Goal: Task Accomplishment & Management: Complete application form

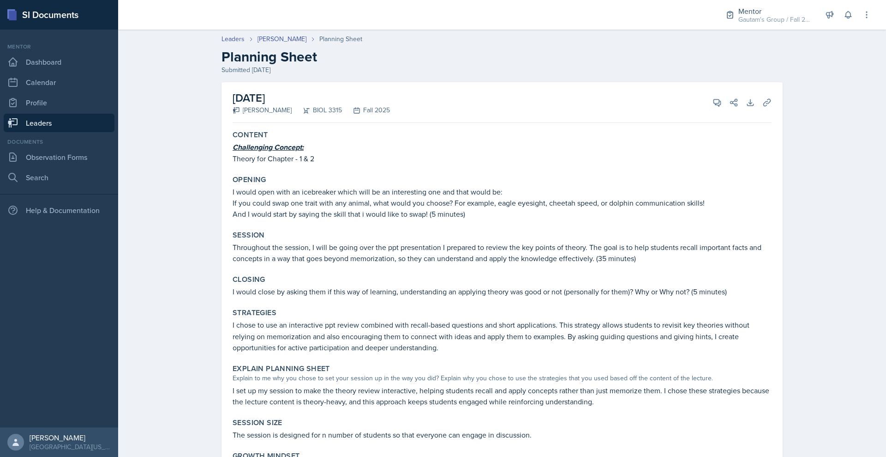
click at [63, 132] on link "Leaders" at bounding box center [59, 123] width 111 height 18
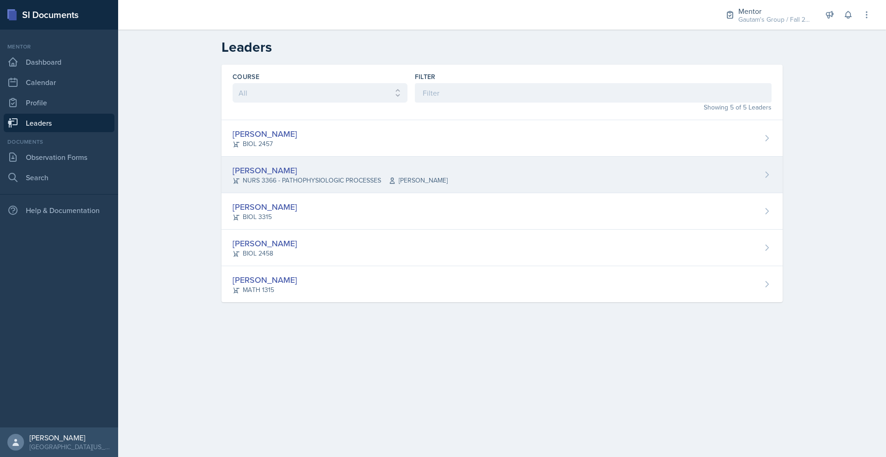
click at [233, 176] on div "[PERSON_NAME]" at bounding box center [340, 170] width 215 height 12
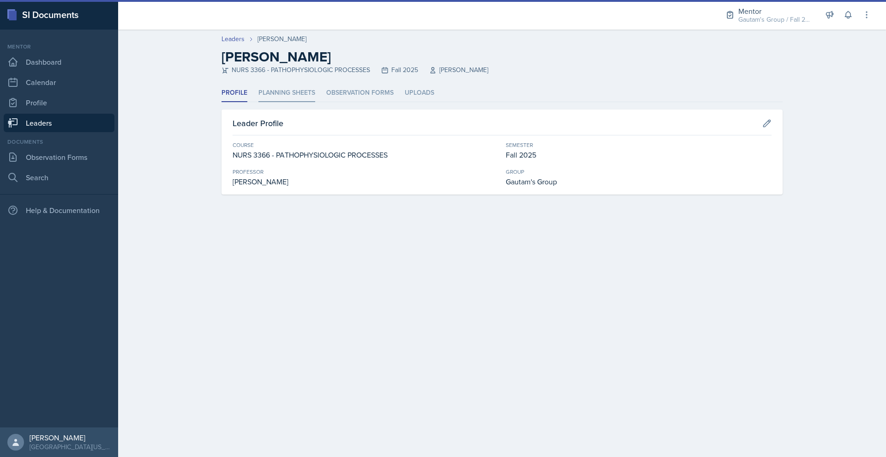
click at [262, 102] on li "Planning Sheets" at bounding box center [287, 93] width 57 height 18
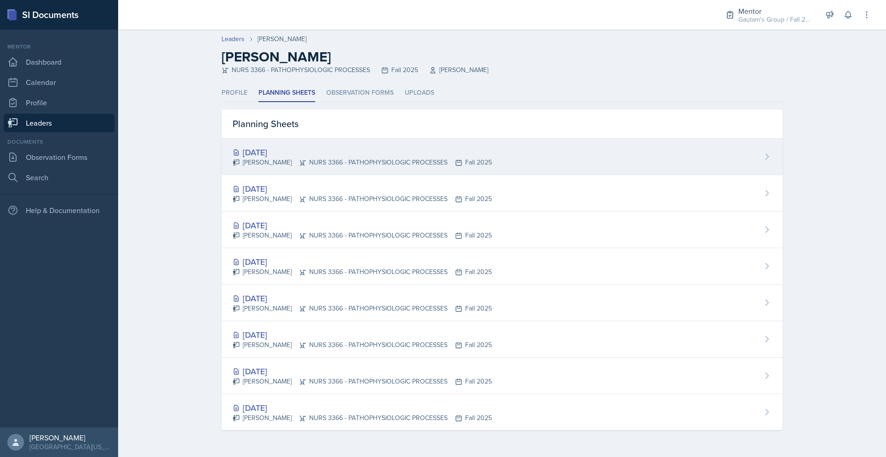
click at [233, 158] on div "[DATE]" at bounding box center [362, 152] width 259 height 12
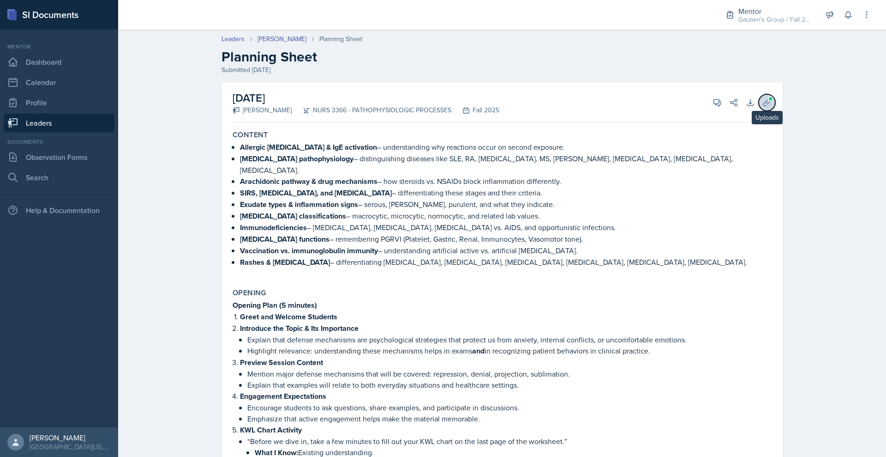
click at [772, 107] on icon at bounding box center [767, 102] width 9 height 9
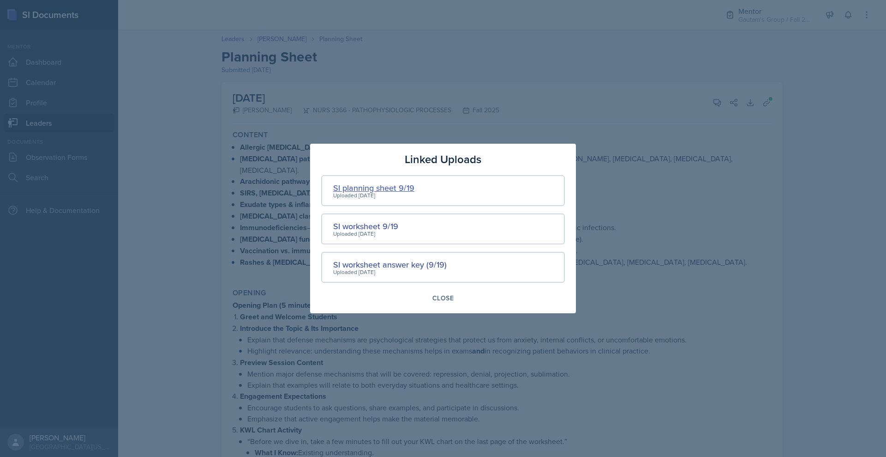
click at [345, 181] on div "SI planning sheet 9/19" at bounding box center [373, 187] width 81 height 12
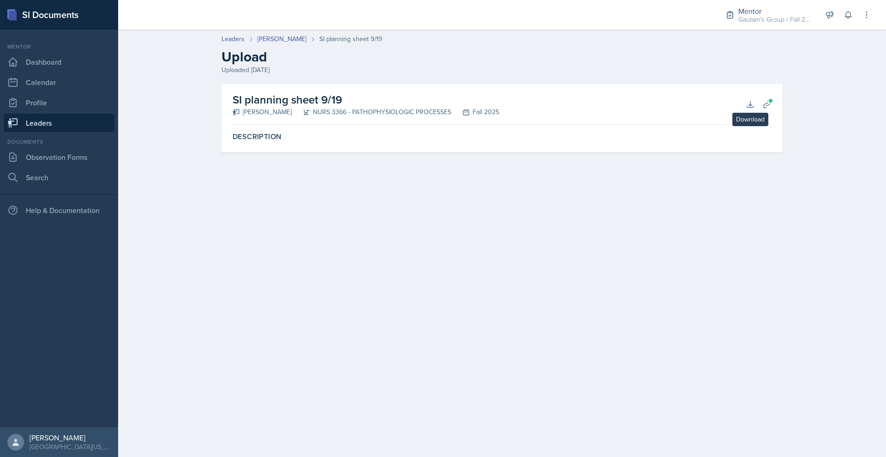
click at [772, 125] on div "SI planning sheet 9/19 [PERSON_NAME] NURS 3366 - PATHOPHYSIOLOGIC PROCESSES Fal…" at bounding box center [502, 104] width 539 height 41
click at [755, 109] on icon at bounding box center [750, 104] width 9 height 9
click at [844, 299] on main "Leaders [PERSON_NAME] SI planning sheet 9/19 Upload Uploaded [DATE] SI planning…" at bounding box center [502, 243] width 768 height 427
click at [258, 44] on link "[PERSON_NAME]" at bounding box center [282, 39] width 49 height 10
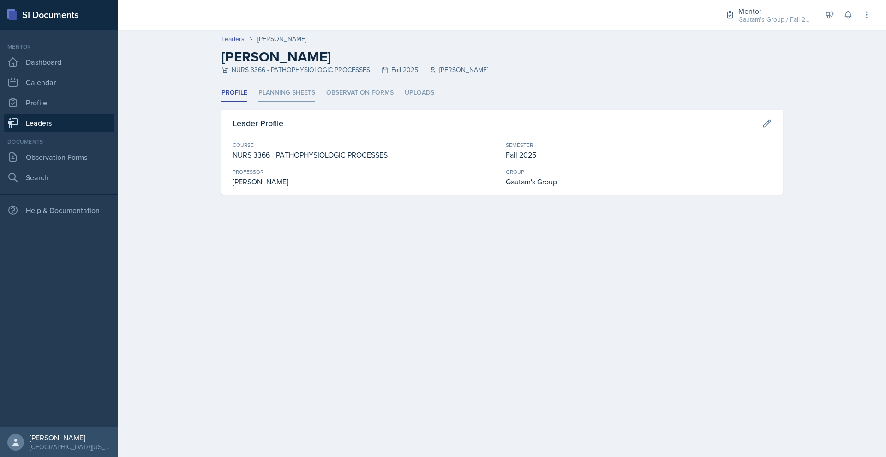
click at [270, 102] on li "Planning Sheets" at bounding box center [287, 93] width 57 height 18
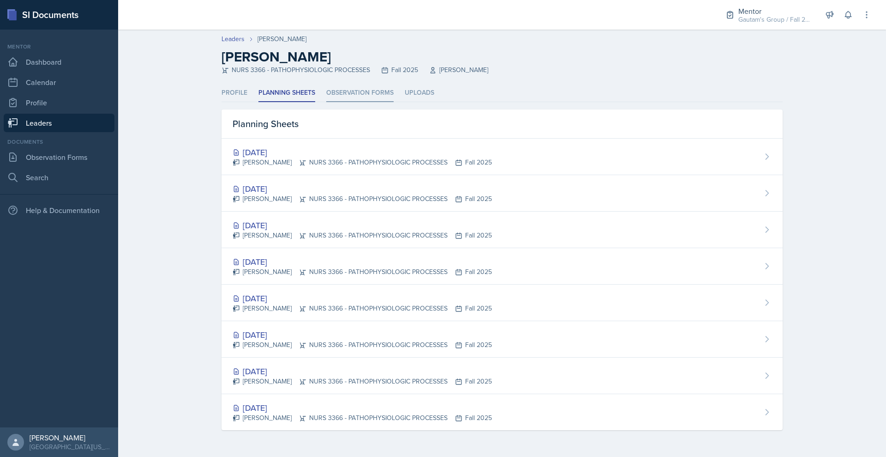
click at [359, 102] on li "Observation Forms" at bounding box center [359, 93] width 67 height 18
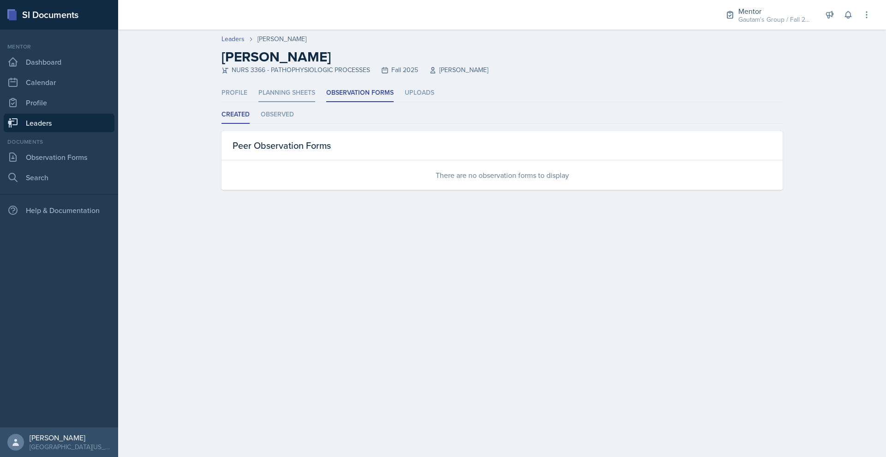
click at [259, 102] on li "Planning Sheets" at bounding box center [287, 93] width 57 height 18
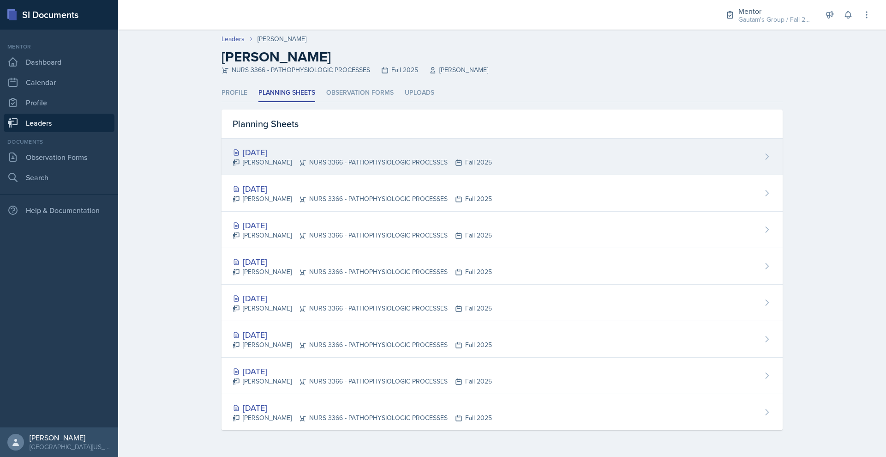
click at [245, 158] on div "[DATE]" at bounding box center [362, 152] width 259 height 12
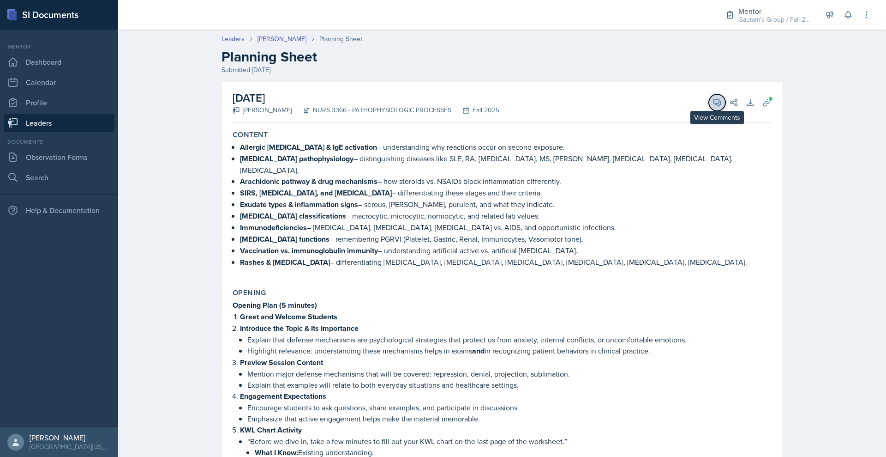
click at [721, 106] on icon at bounding box center [717, 102] width 7 height 7
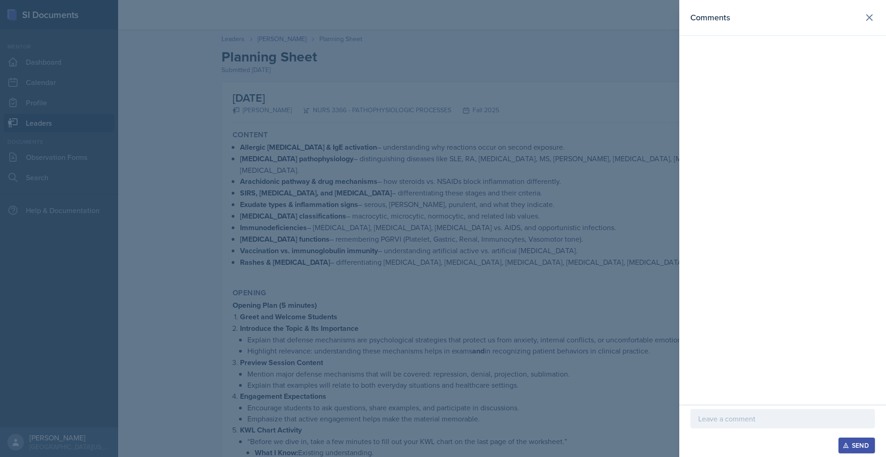
click at [699, 413] on p at bounding box center [783, 418] width 169 height 11
click at [296, 322] on div at bounding box center [443, 228] width 886 height 457
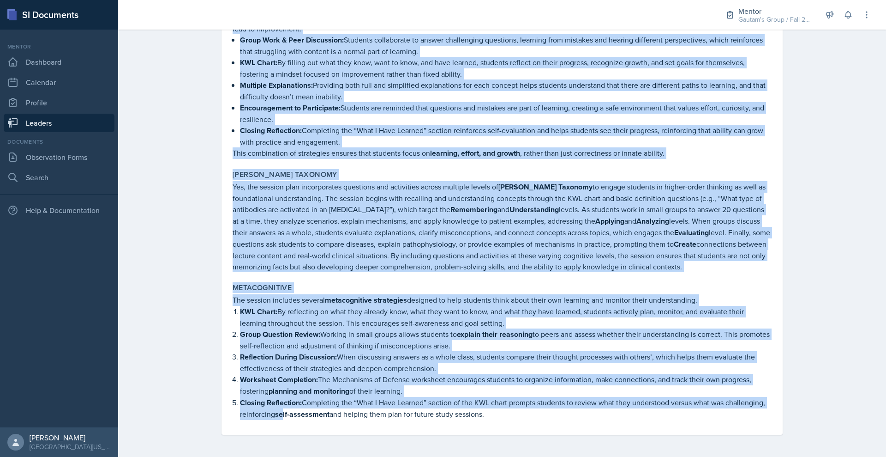
scroll to position [1964, 0]
drag, startPoint x: 171, startPoint y: 177, endPoint x: 552, endPoint y: 431, distance: 458.0
copy div "Loremips dolorsitametcons & AdI elitseddoe – temporincidid utl etdolorem aliqu …"
click at [373, 166] on div "[PERSON_NAME] Taxonomy Yes, the session plan incorporates questions and activit…" at bounding box center [502, 220] width 547 height 109
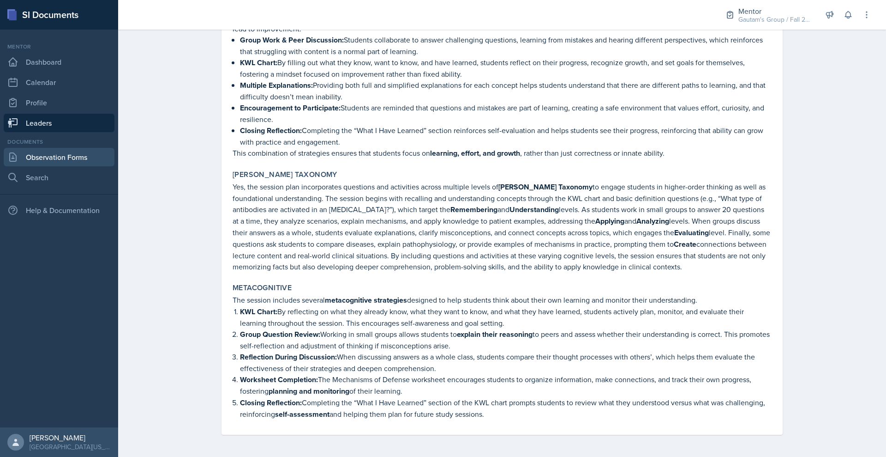
click at [37, 166] on link "Observation Forms" at bounding box center [59, 157] width 111 height 18
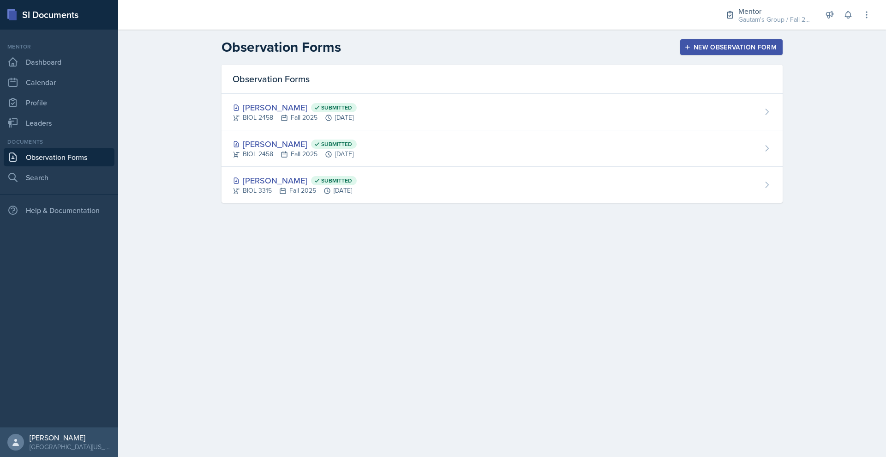
click at [777, 51] on div "New Observation Form" at bounding box center [732, 46] width 90 height 7
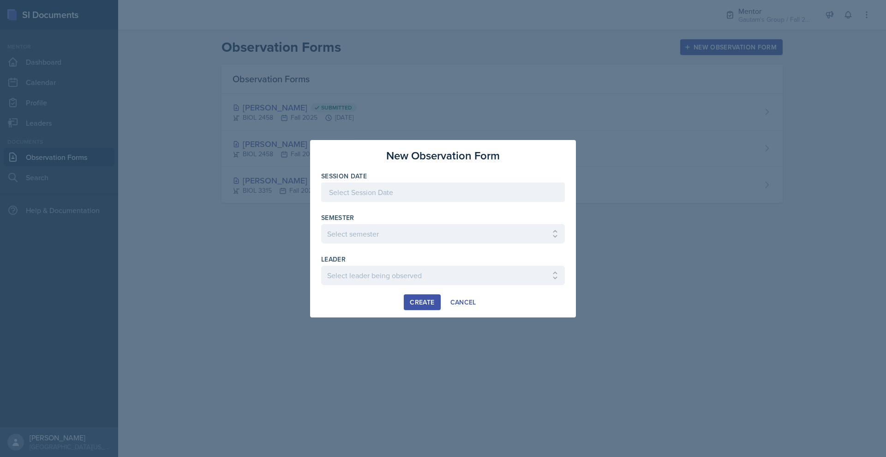
click at [337, 182] on div at bounding box center [443, 191] width 244 height 19
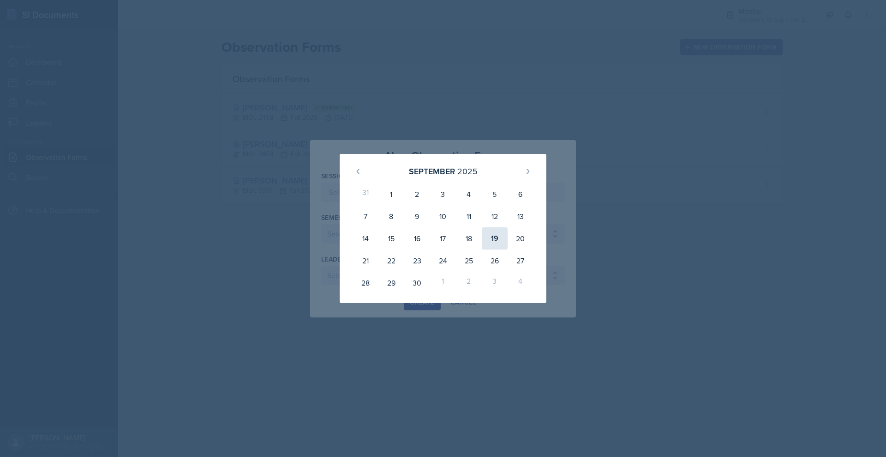
click at [508, 246] on div "19" at bounding box center [495, 238] width 26 height 22
type input "[DATE]"
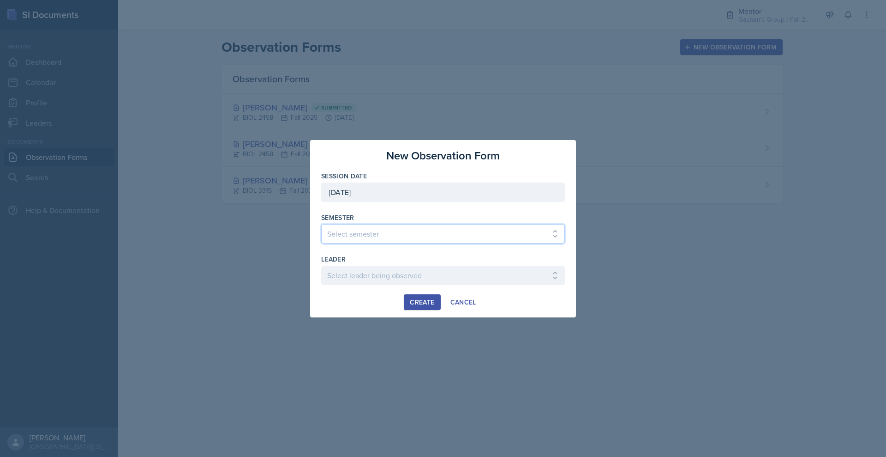
click at [347, 238] on select "Select semester All Fall 2024 Spring 2025 Fall 2025 Spring 2024 Fall 2023" at bounding box center [443, 233] width 244 height 19
select select "a8c40de0-d7eb-4f82-90ee-ac0c6ce45f71"
click at [321, 224] on select "Select semester All Fall 2024 Spring 2025 Fall 2025 Spring 2024 Fall 2023" at bounding box center [443, 233] width 244 height 19
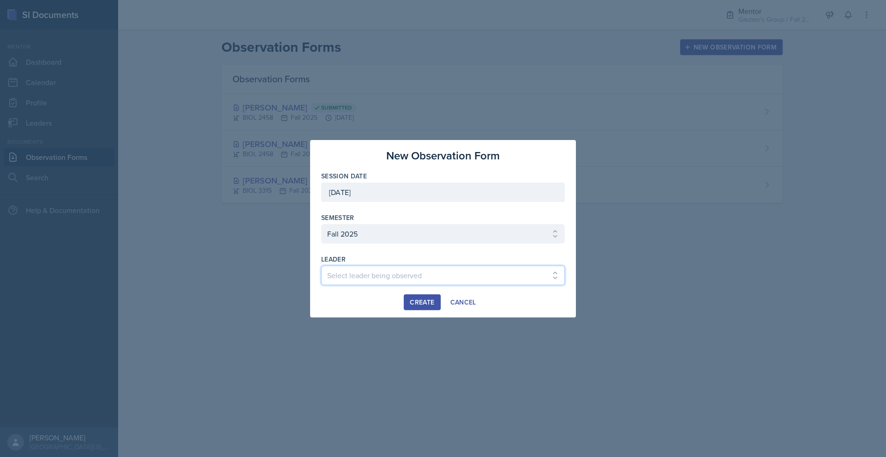
click at [360, 284] on select "Select leader being observed [PERSON_NAME] / NURS 3366 - PATHOPHYSIOLOGIC PROCE…" at bounding box center [443, 274] width 244 height 19
select select "46231274-948a-4cf0-961c-7c1285d612e1"
click at [321, 274] on select "Select leader being observed [PERSON_NAME] / NURS 3366 - PATHOPHYSIOLOGIC PROCE…" at bounding box center [443, 274] width 244 height 19
click at [424, 306] on div "Create" at bounding box center [422, 301] width 24 height 7
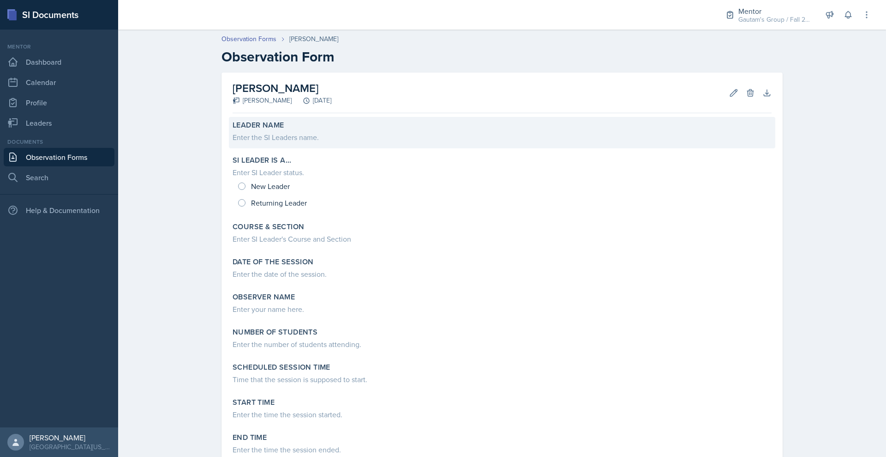
click at [250, 143] on div "Enter the SI Leaders name." at bounding box center [502, 136] width 539 height 13
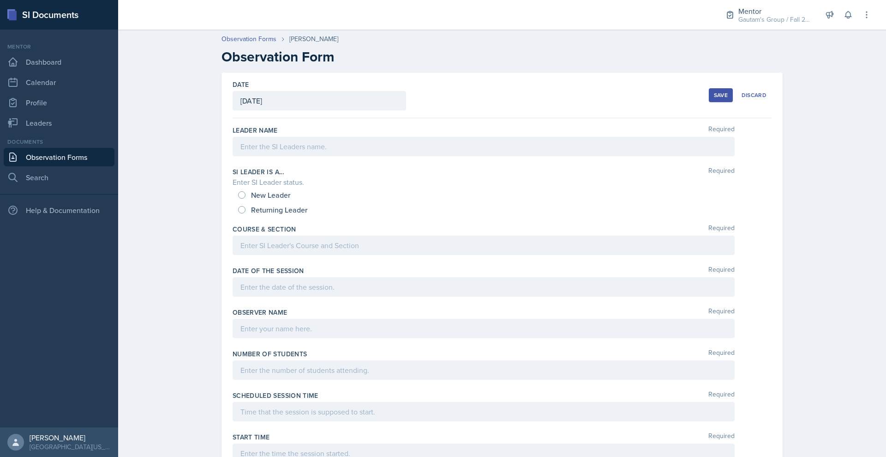
click at [254, 156] on div at bounding box center [484, 146] width 502 height 19
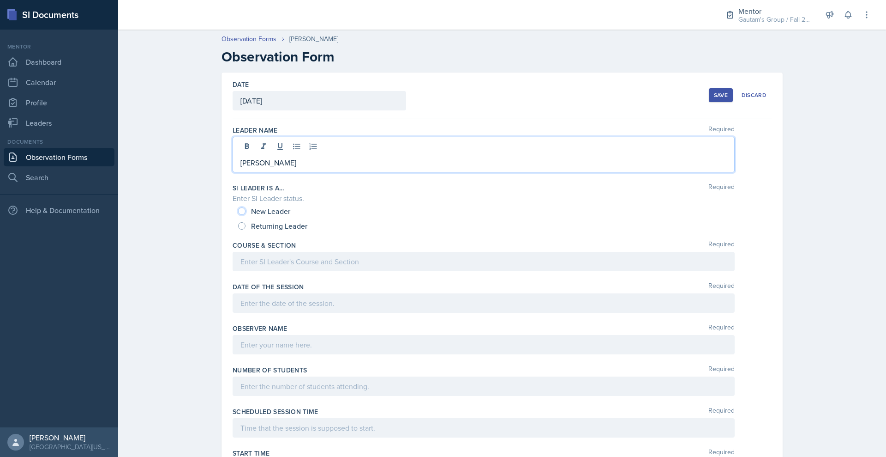
click at [238, 215] on input "New Leader" at bounding box center [241, 210] width 7 height 7
radio input "true"
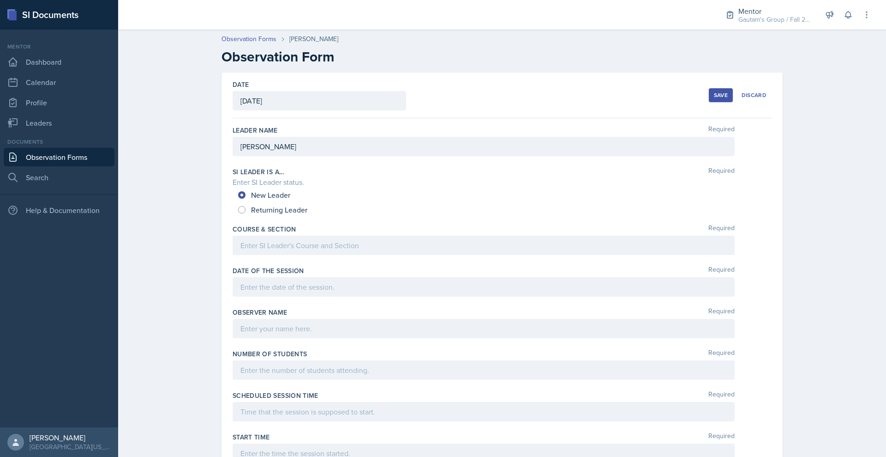
click at [233, 255] on div at bounding box center [484, 244] width 502 height 19
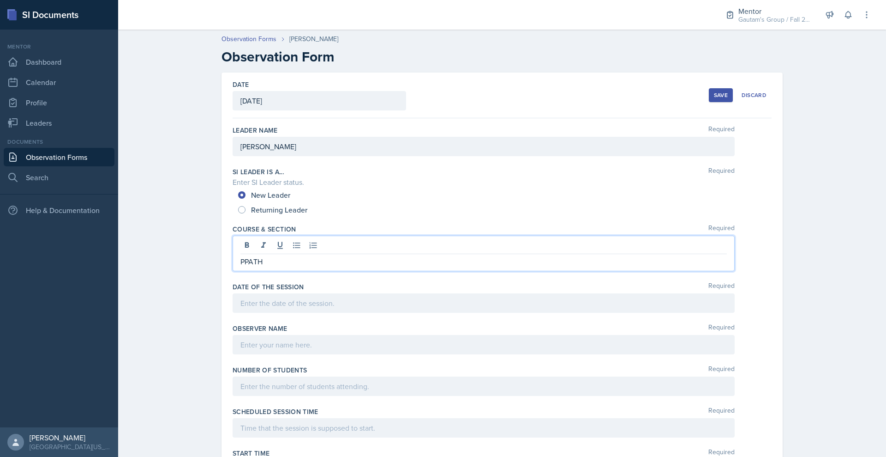
click at [241, 267] on p "PPATH" at bounding box center [484, 261] width 487 height 11
click at [241, 267] on p "PATH" at bounding box center [484, 261] width 487 height 11
click at [233, 313] on div at bounding box center [484, 302] width 502 height 19
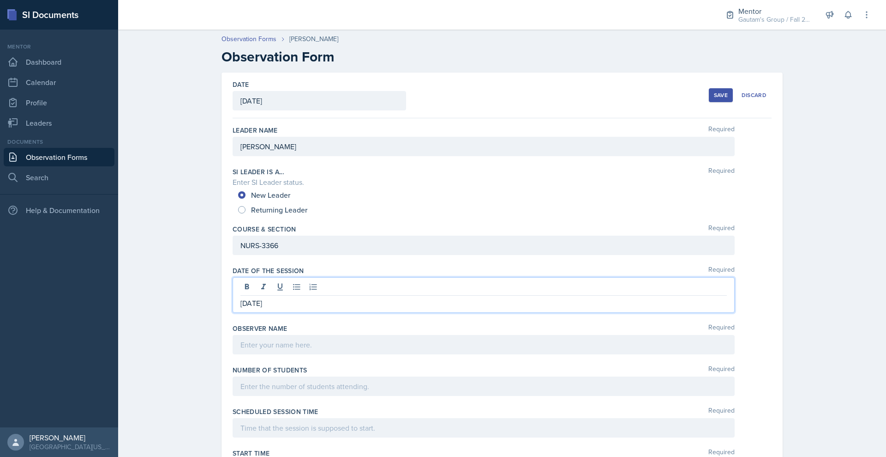
click at [260, 354] on div at bounding box center [484, 344] width 502 height 19
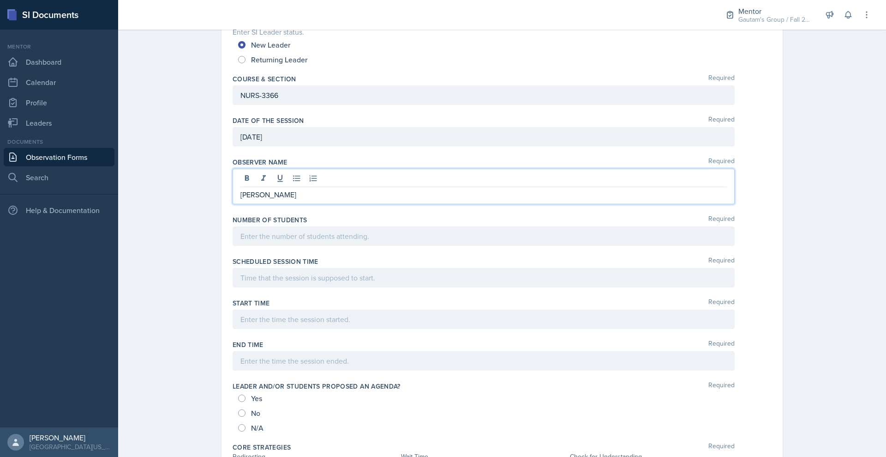
scroll to position [151, 0]
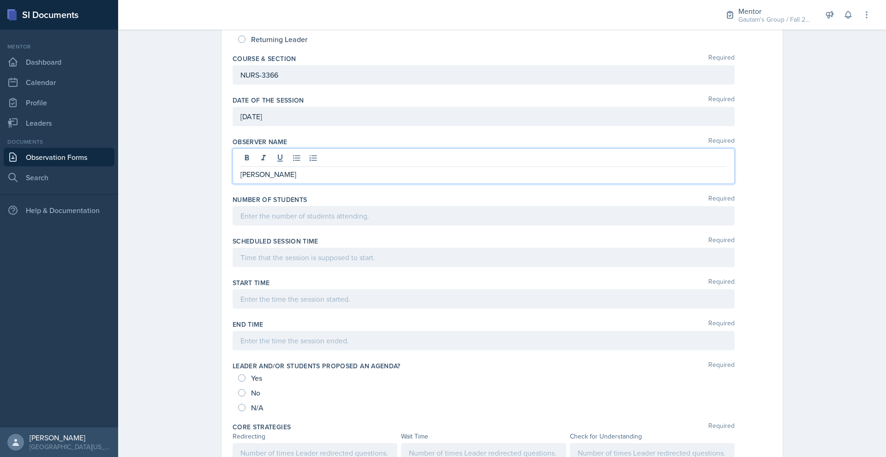
click at [244, 221] on p at bounding box center [484, 215] width 487 height 11
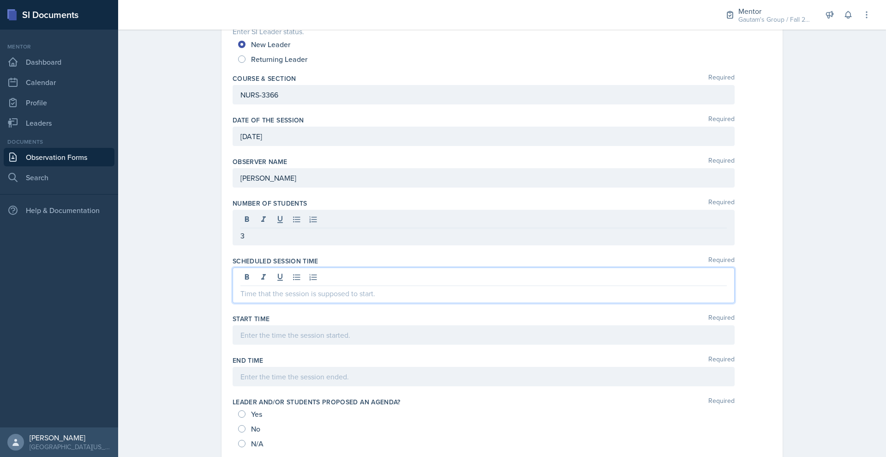
click at [233, 303] on div at bounding box center [484, 285] width 502 height 36
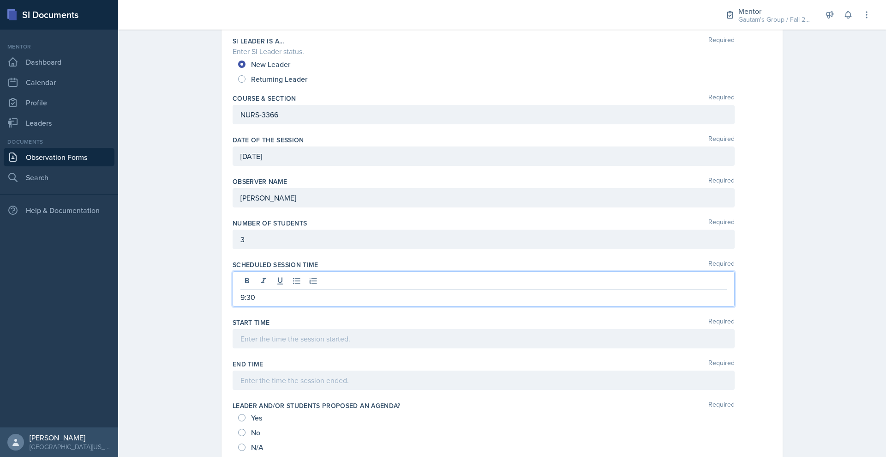
scroll to position [211, 0]
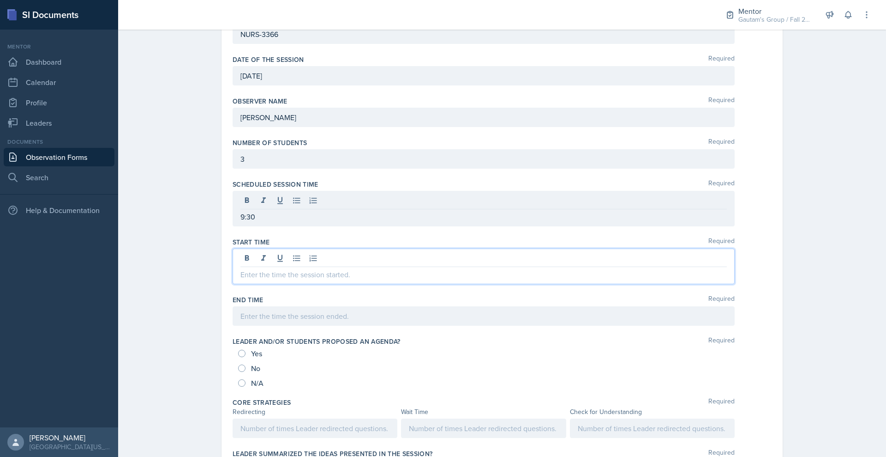
click at [275, 280] on p at bounding box center [484, 274] width 487 height 11
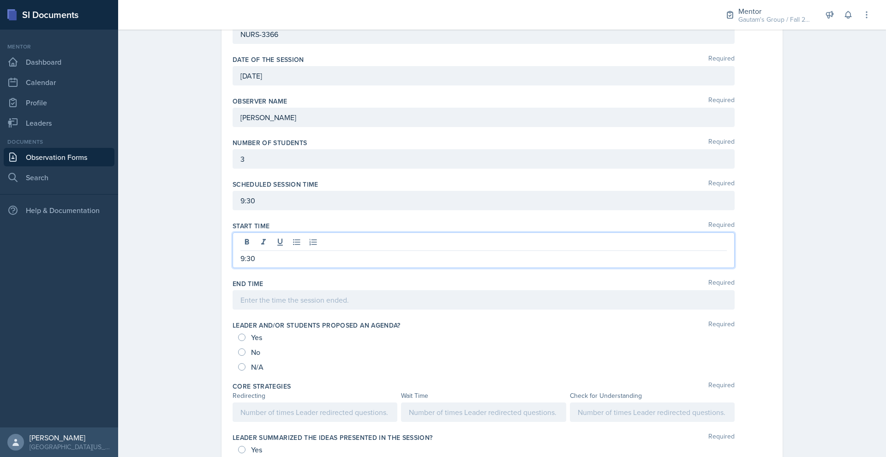
scroll to position [231, 0]
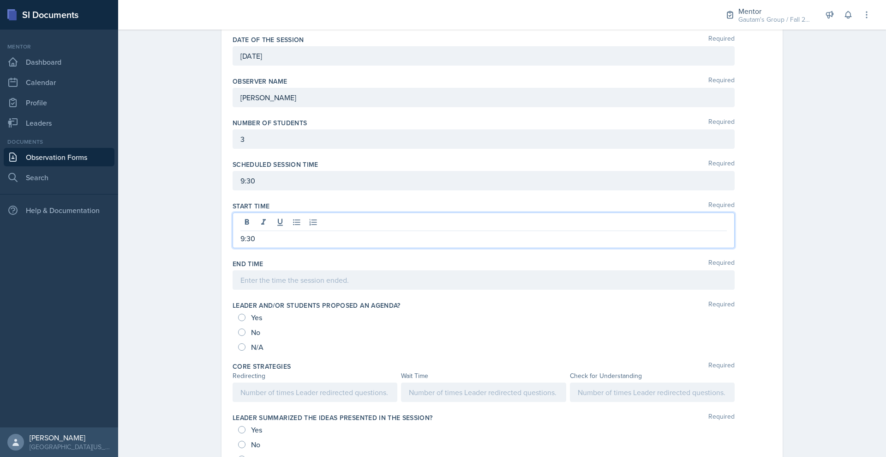
click at [241, 186] on p "9:30" at bounding box center [484, 180] width 487 height 11
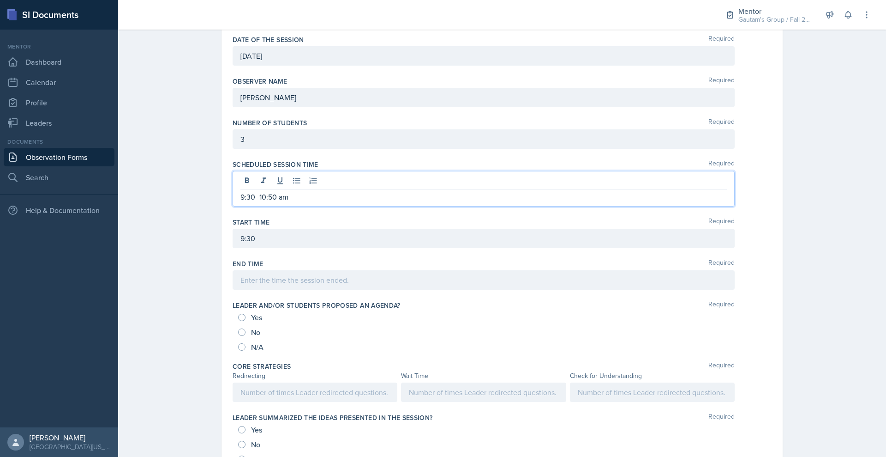
click at [233, 248] on div "9:30" at bounding box center [484, 238] width 502 height 19
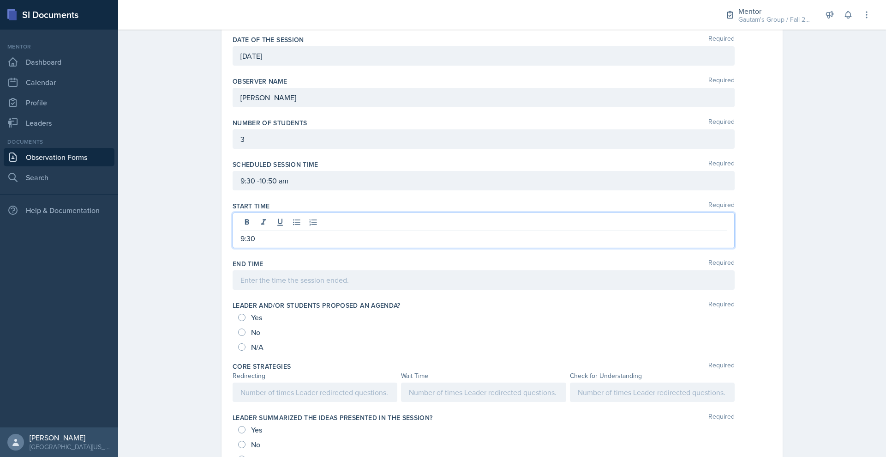
scroll to position [251, 0]
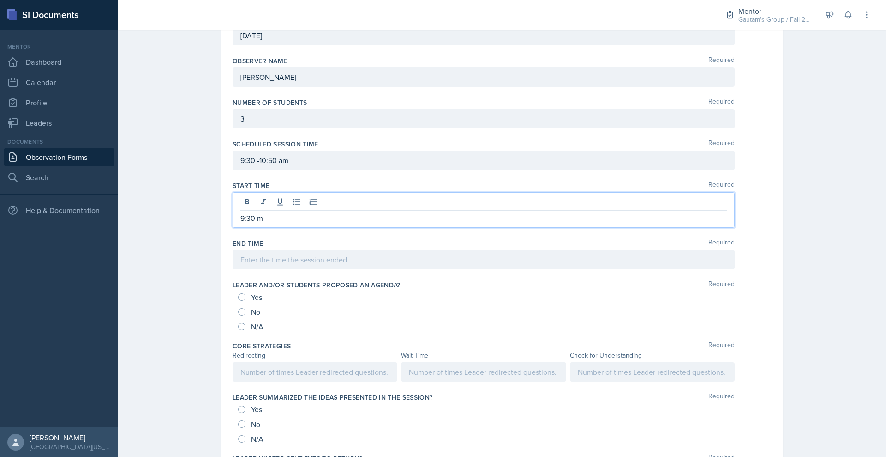
click at [241, 223] on p "9:30 m" at bounding box center [484, 217] width 487 height 11
click at [235, 269] on div at bounding box center [484, 259] width 502 height 19
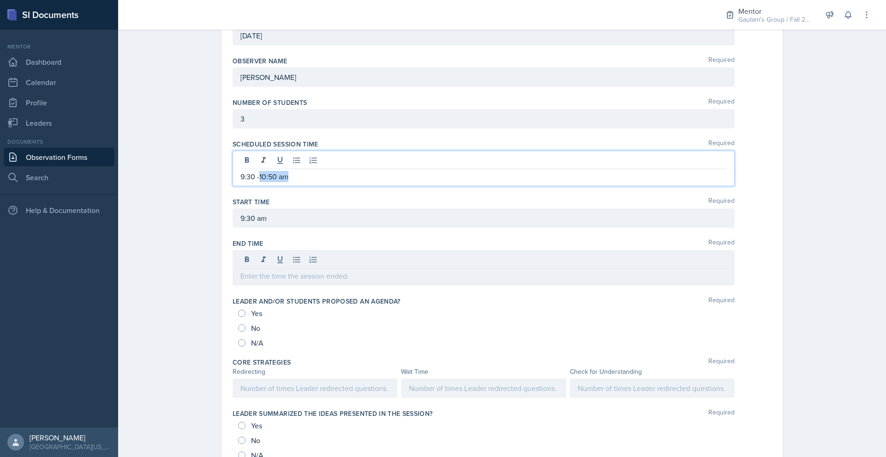
drag, startPoint x: 252, startPoint y: 286, endPoint x: 212, endPoint y: 283, distance: 39.9
click at [241, 182] on p "9:30 -10:50 am" at bounding box center [484, 176] width 487 height 11
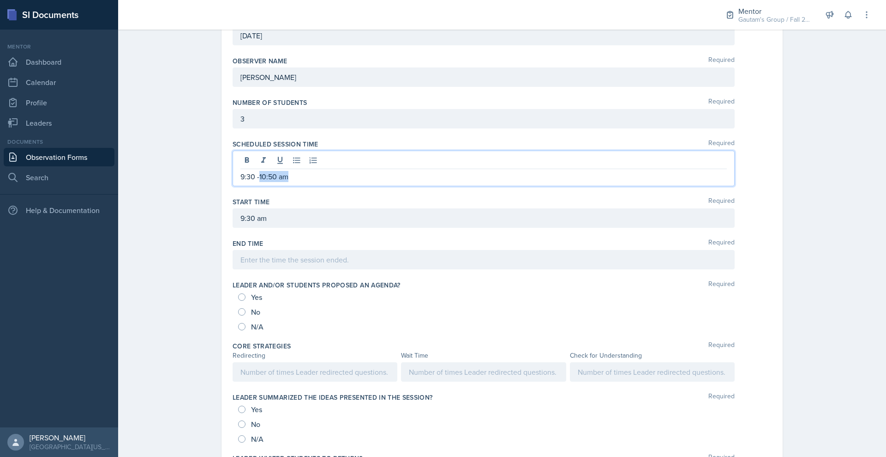
copy p "10:50 am"
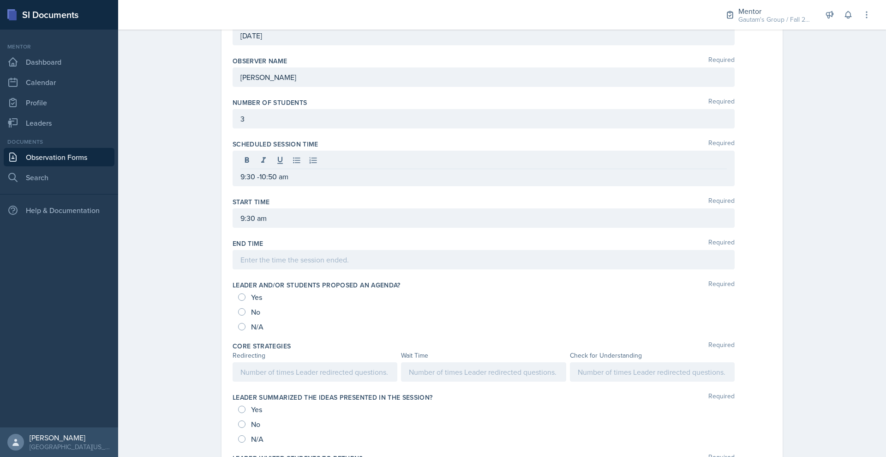
click at [233, 269] on div at bounding box center [484, 259] width 502 height 19
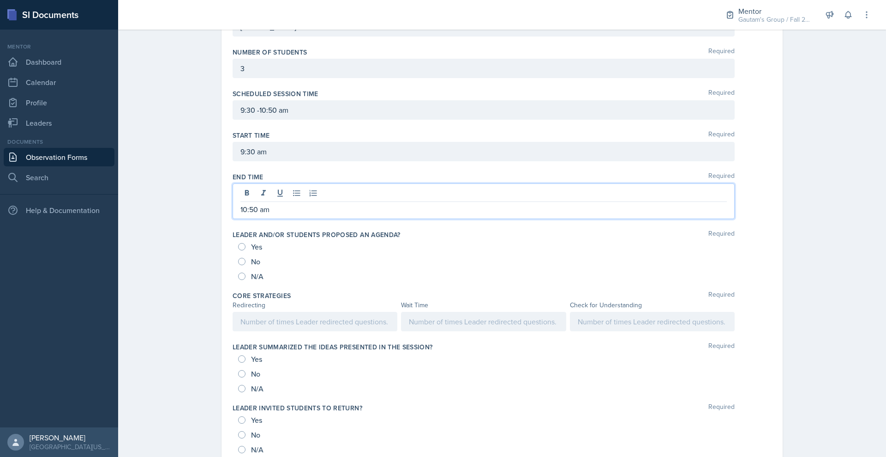
scroll to position [304, 0]
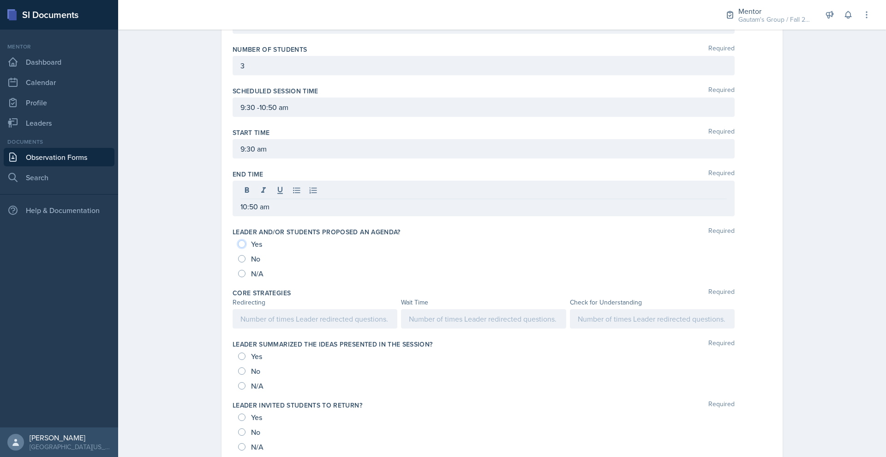
click at [238, 247] on input "Yes" at bounding box center [241, 243] width 7 height 7
radio input "true"
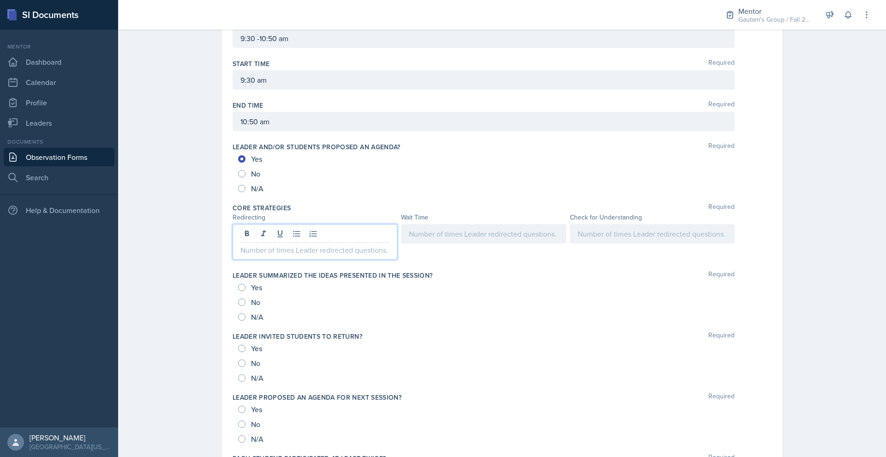
click at [241, 255] on p at bounding box center [315, 249] width 149 height 11
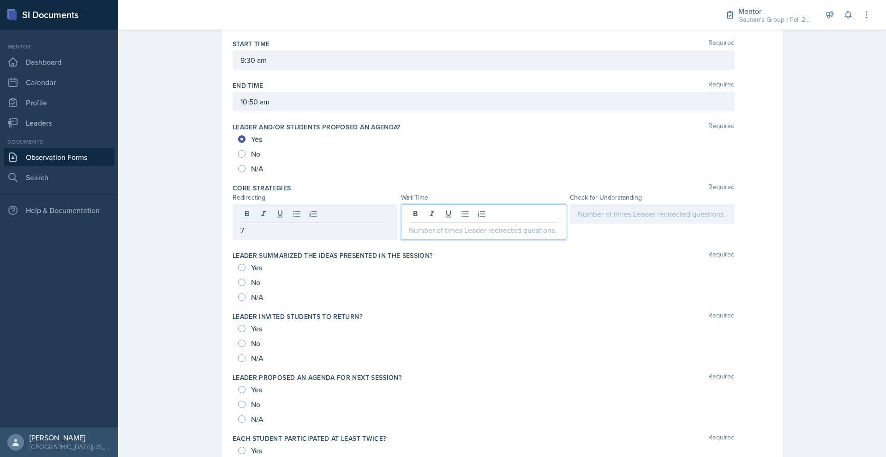
click at [440, 240] on div at bounding box center [483, 222] width 165 height 36
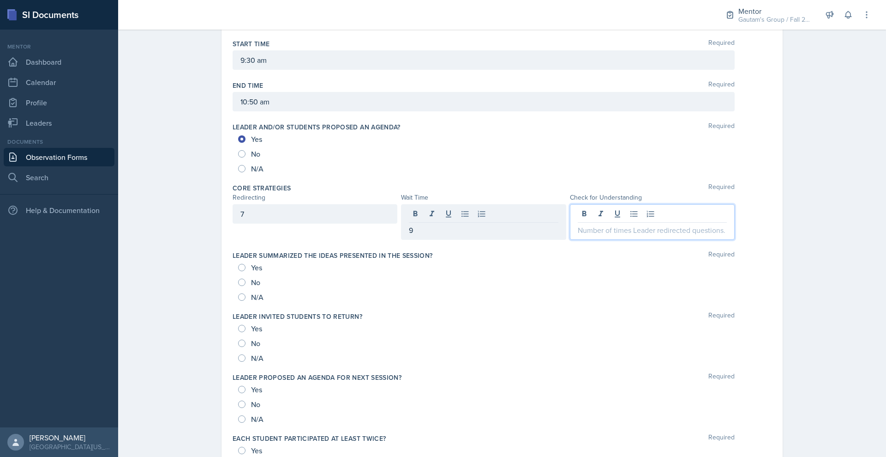
click at [692, 240] on div at bounding box center [652, 222] width 165 height 36
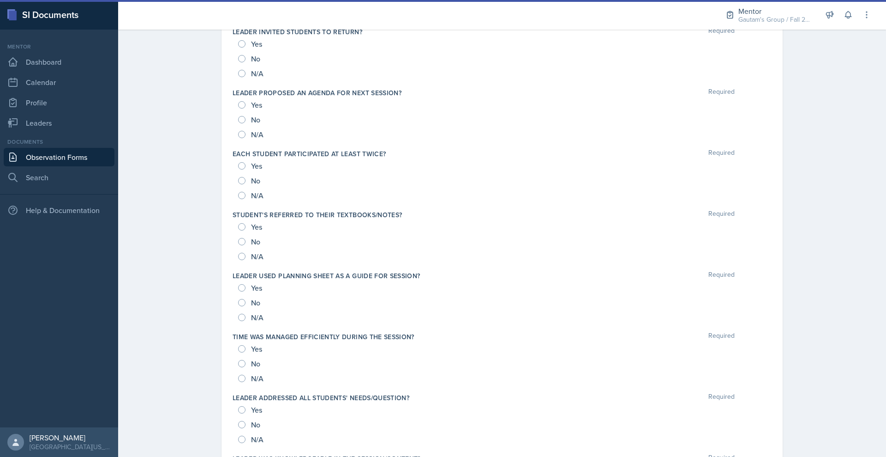
scroll to position [685, 0]
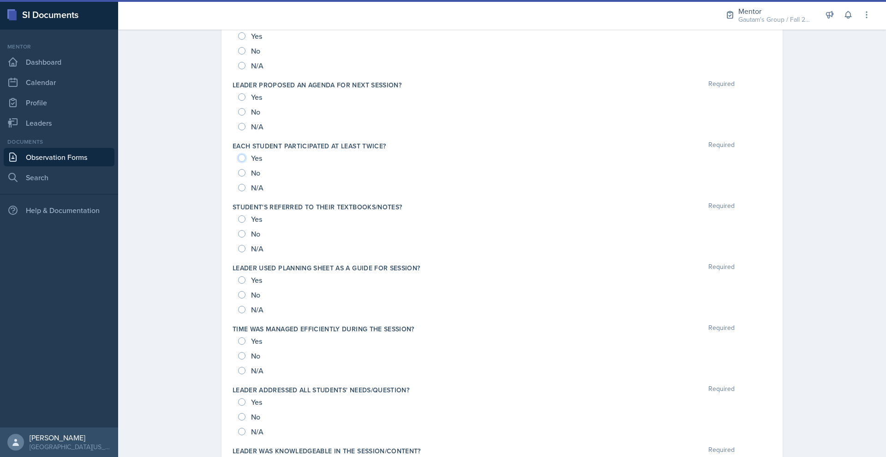
click at [238, 162] on input "Yes" at bounding box center [241, 157] width 7 height 7
radio input "true"
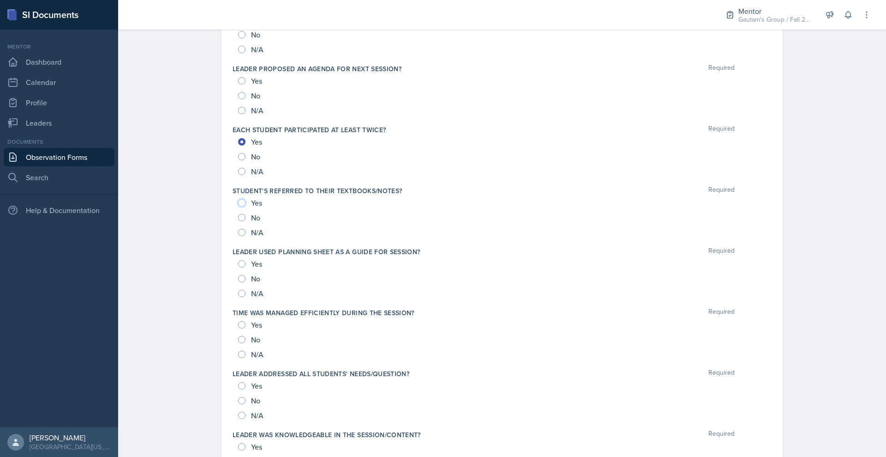
click at [238, 206] on input "Yes" at bounding box center [241, 202] width 7 height 7
radio input "true"
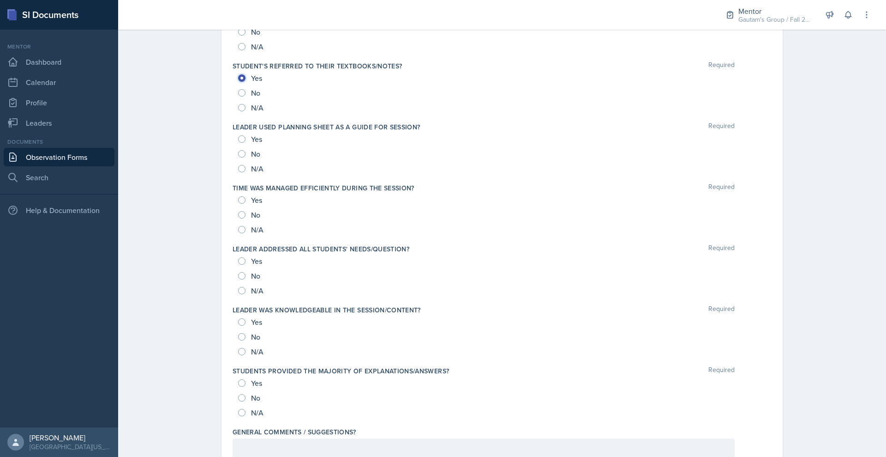
scroll to position [810, 0]
click at [238, 142] on input "Yes" at bounding box center [241, 138] width 7 height 7
radio input "true"
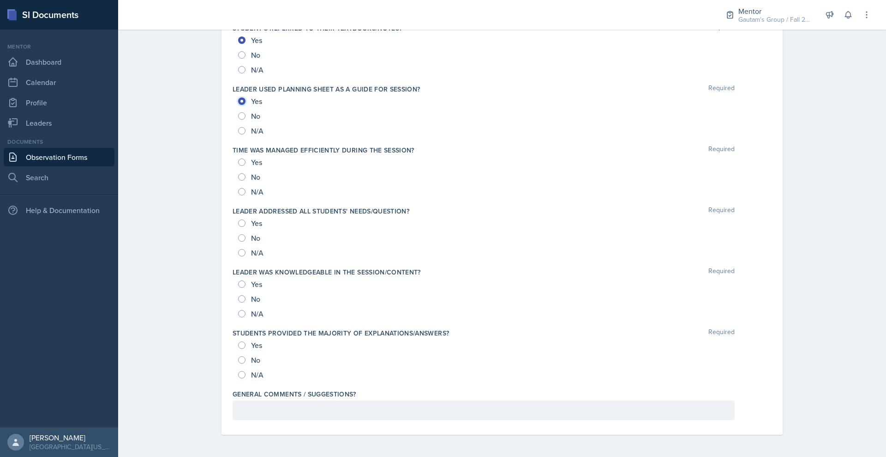
scroll to position [917, 0]
click at [238, 166] on input "Yes" at bounding box center [241, 161] width 7 height 7
radio input "true"
click at [238, 227] on input "Yes" at bounding box center [241, 222] width 7 height 7
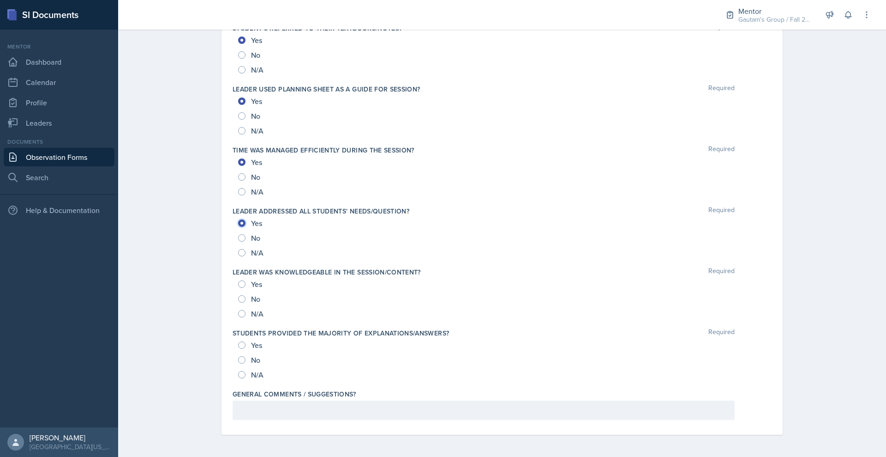
radio input "true"
click at [238, 288] on input "Yes" at bounding box center [241, 283] width 7 height 7
radio input "true"
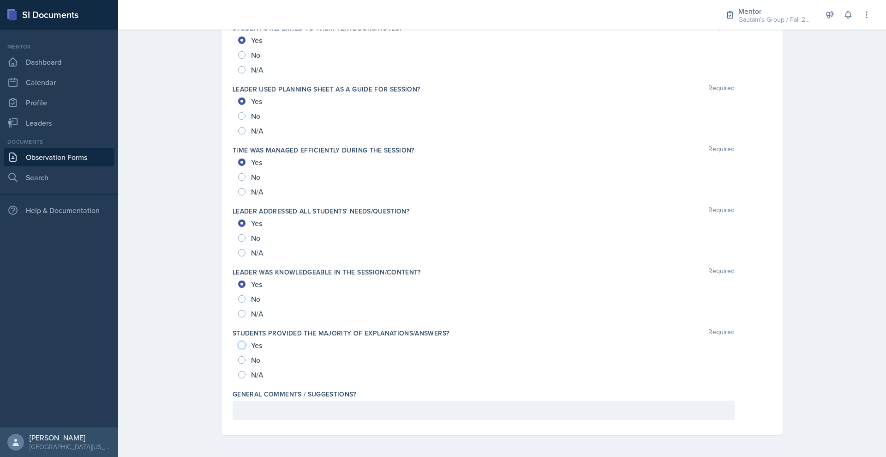
click at [238, 349] on input "Yes" at bounding box center [241, 344] width 7 height 7
radio input "true"
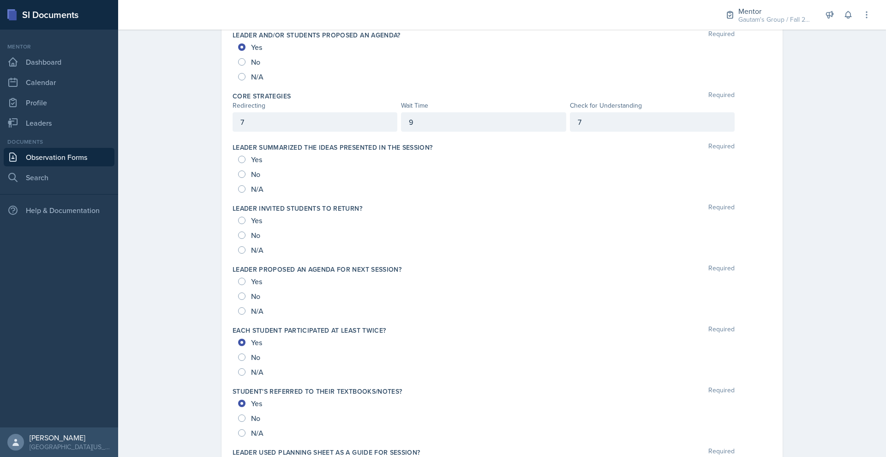
scroll to position [485, 0]
click at [238, 177] on input "No" at bounding box center [241, 173] width 7 height 7
radio input "true"
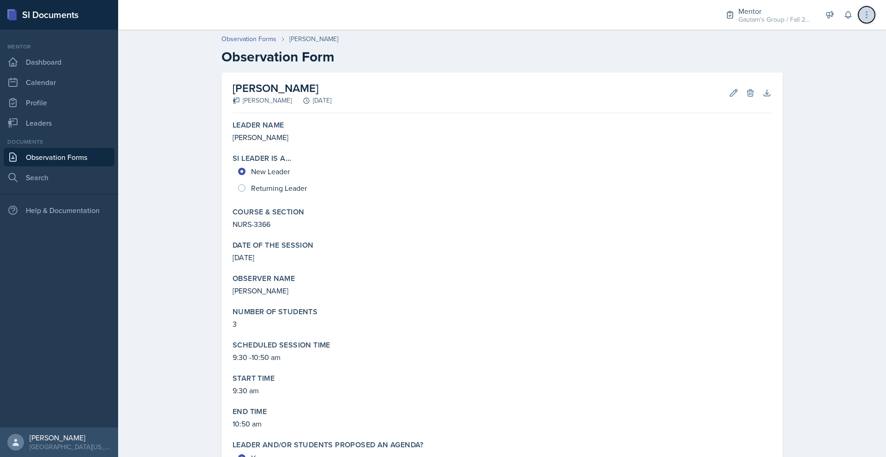
click at [862, 19] on icon at bounding box center [866, 14] width 9 height 9
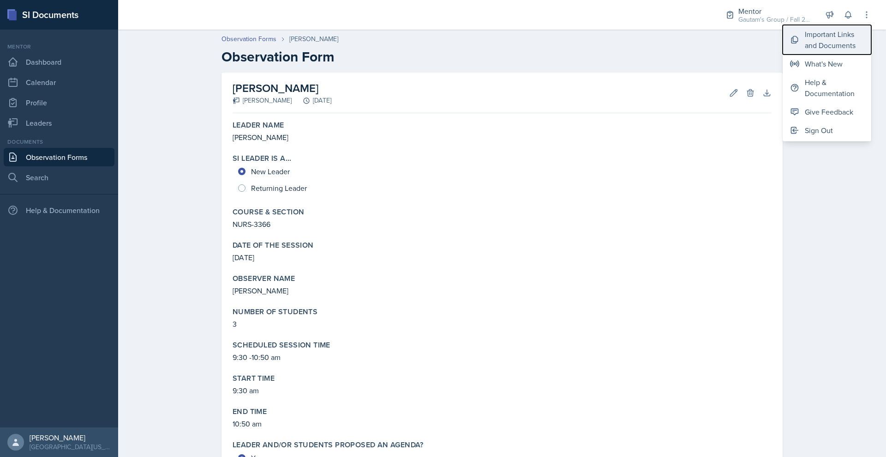
click at [805, 49] on div "Important Links and Documents" at bounding box center [834, 40] width 59 height 22
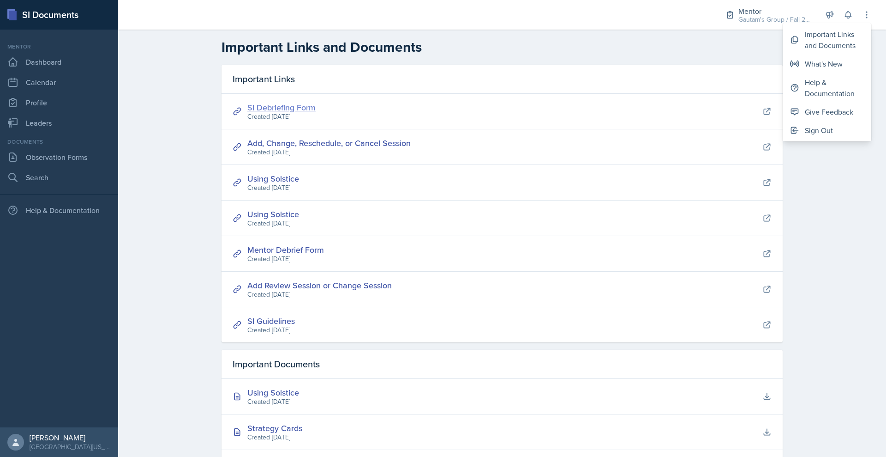
click at [247, 113] on link "SI Debriefing Form" at bounding box center [281, 108] width 68 height 12
